Goal: Transaction & Acquisition: Download file/media

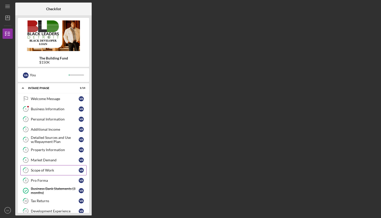
click at [48, 170] on div "Scope of Work" at bounding box center [55, 170] width 48 height 4
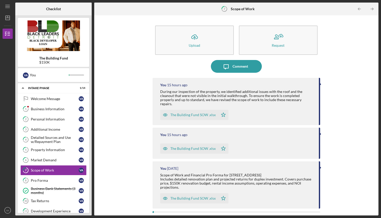
click at [188, 113] on div "The Building Fund SOW .xlsx" at bounding box center [192, 115] width 45 height 4
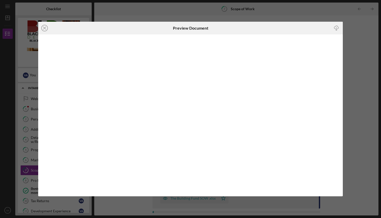
click at [337, 28] on icon "Icon/Download" at bounding box center [336, 27] width 11 height 11
click at [295, 15] on div "Icon/Close Preview Document Icon/Download" at bounding box center [190, 109] width 381 height 218
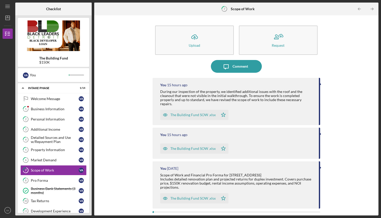
click at [194, 113] on div "The Building Fund SOW .xlsx" at bounding box center [192, 115] width 45 height 4
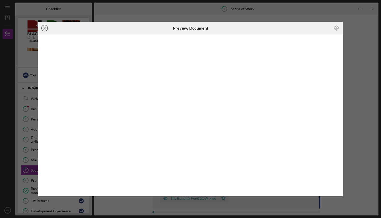
click at [46, 29] on icon "Icon/Close" at bounding box center [44, 28] width 13 height 13
